Goal: Information Seeking & Learning: Stay updated

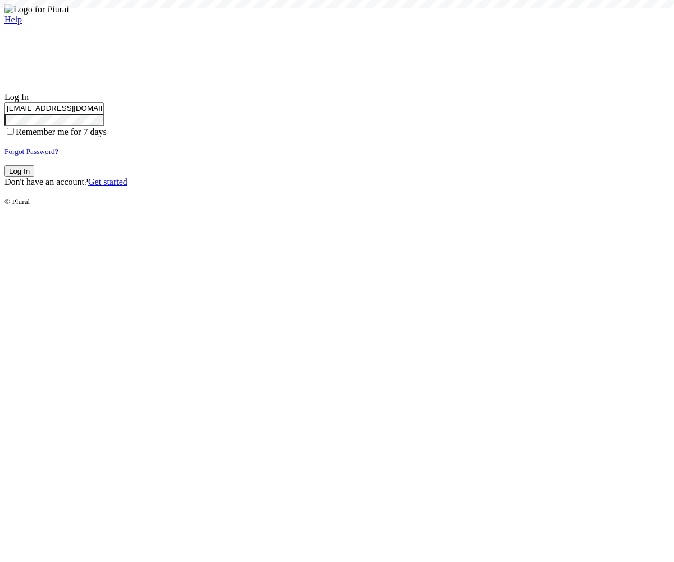
type input "test-1759409796-3@civiceagle.com"
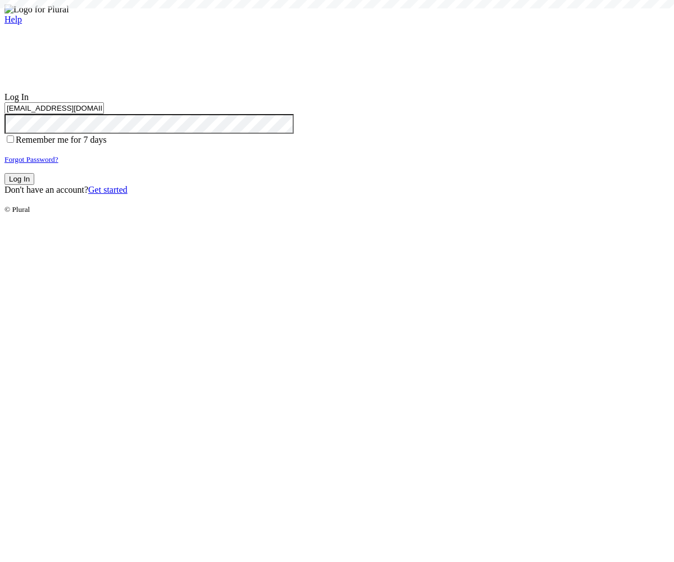
click at [34, 185] on button "Log In" at bounding box center [19, 179] width 30 height 12
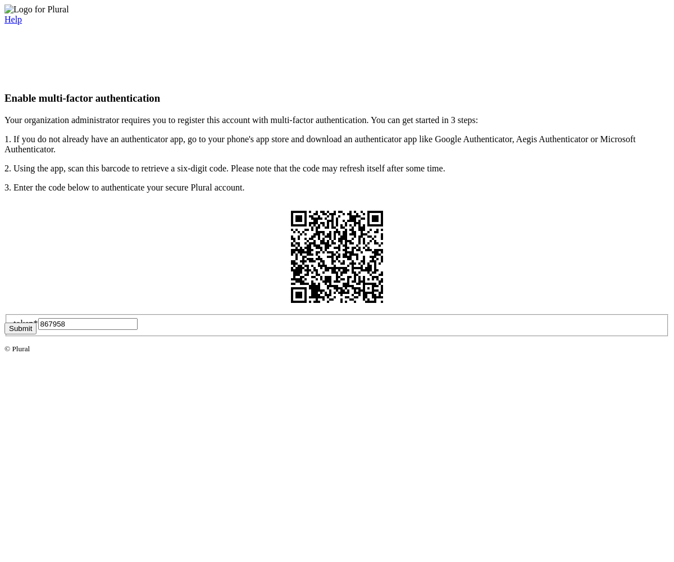
type input "867958"
click at [37, 334] on button "Submit" at bounding box center [20, 328] width 32 height 12
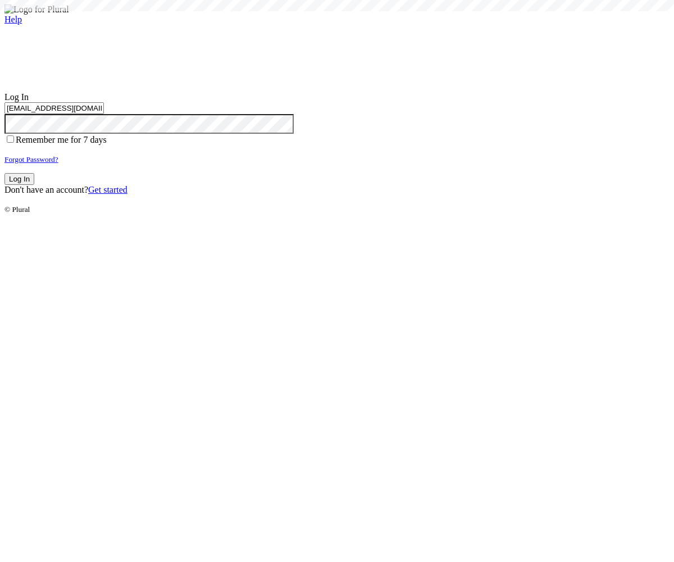
type input "test-1759409796-3@civiceagle.com"
click at [34, 185] on button "Log In" at bounding box center [19, 179] width 30 height 12
type input "[EMAIL_ADDRESS][DOMAIN_NAME]"
click at [34, 185] on button "Log In" at bounding box center [19, 179] width 30 height 12
